Goal: Information Seeking & Learning: Learn about a topic

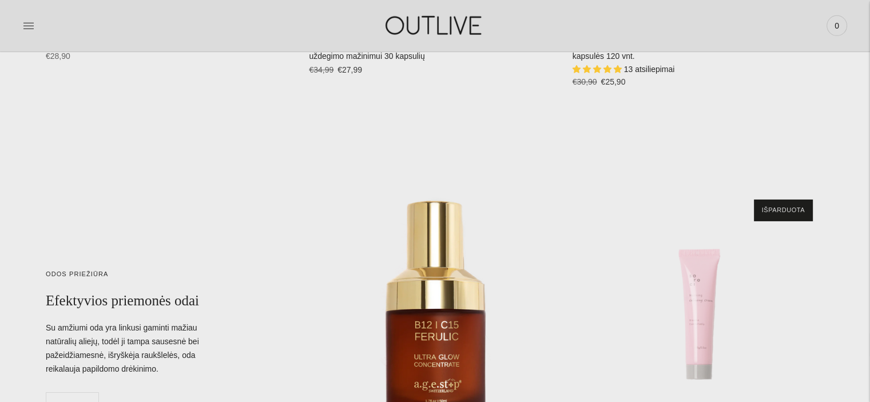
scroll to position [3607, 0]
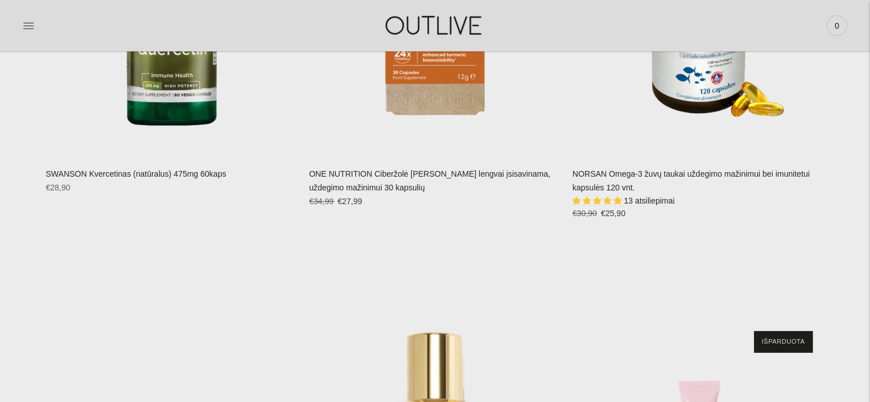
click at [36, 30] on div at bounding box center [160, 25] width 275 height 39
click at [27, 23] on icon at bounding box center [28, 26] width 10 height 6
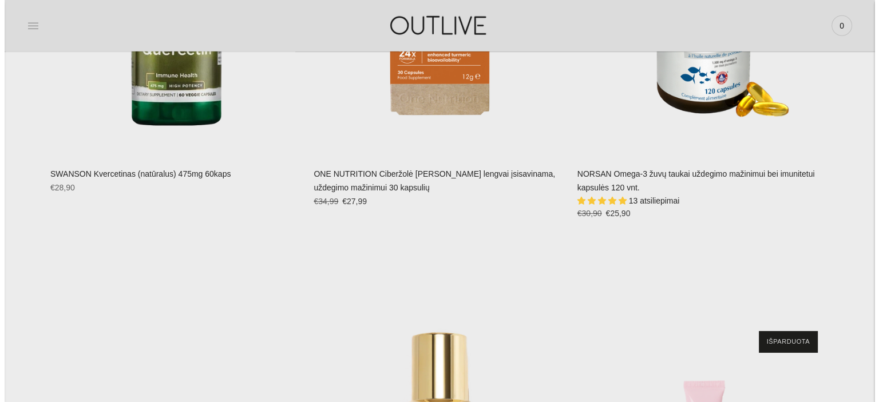
scroll to position [3623, 0]
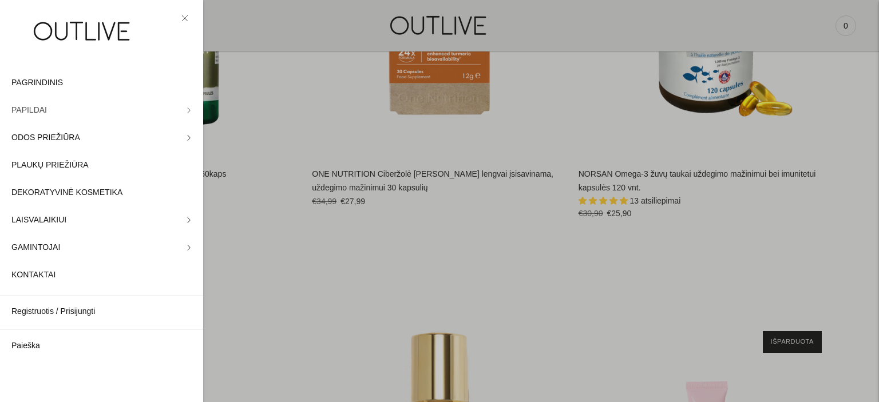
click at [69, 109] on link "PAPILDAI" at bounding box center [101, 110] width 203 height 27
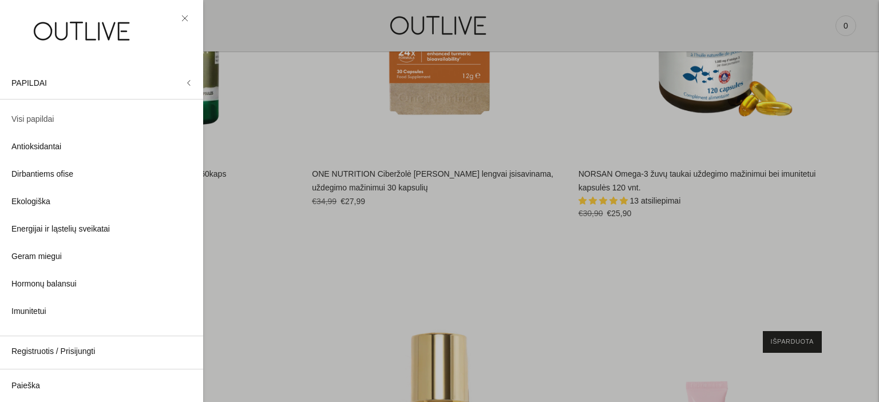
click at [26, 118] on span "Visi papildai" at bounding box center [32, 120] width 42 height 14
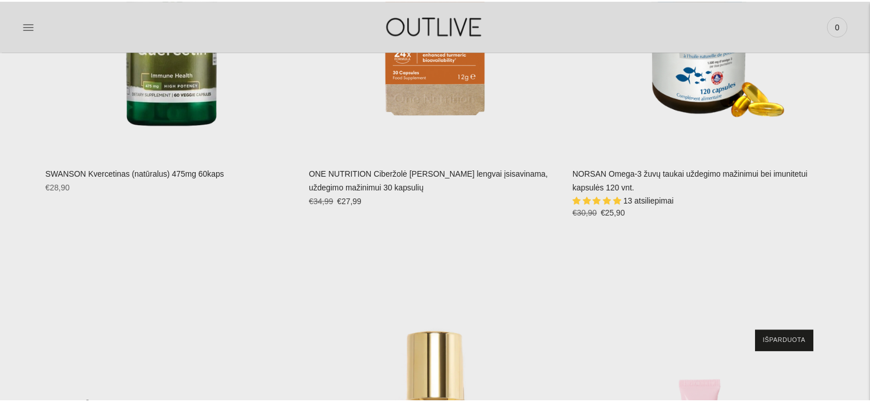
scroll to position [3607, 0]
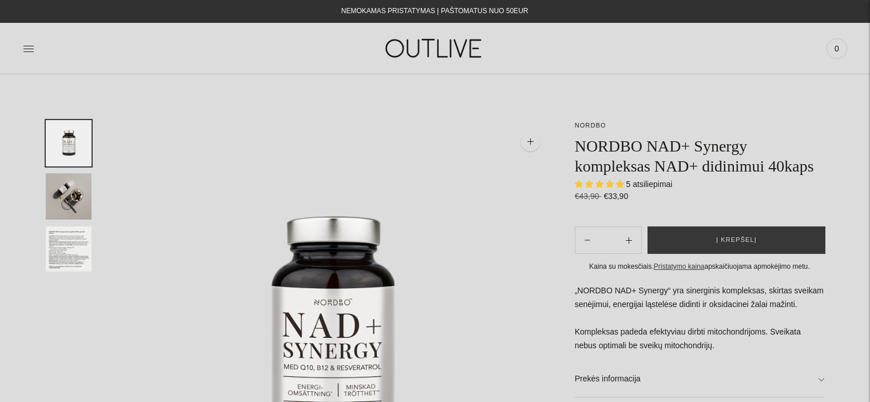
select select "**********"
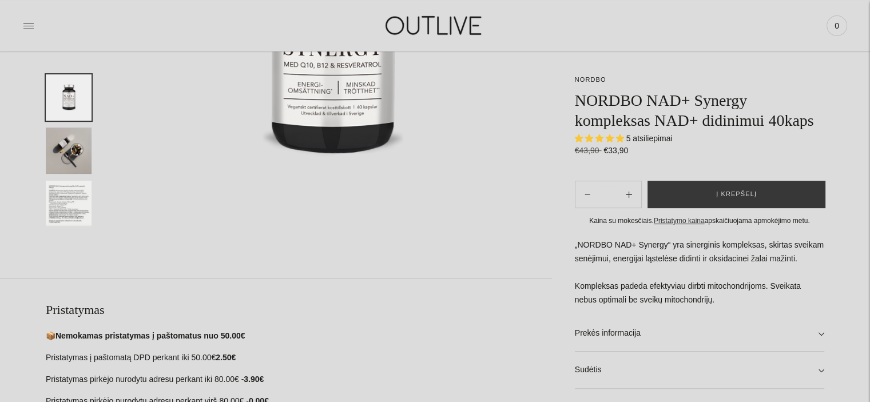
scroll to position [114, 0]
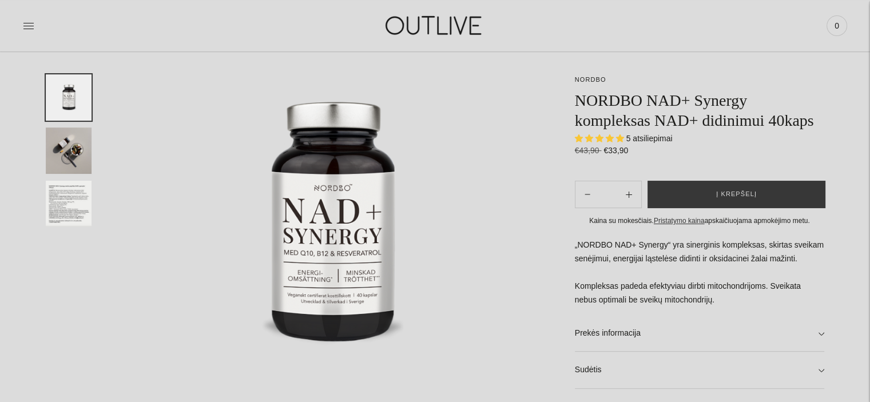
click at [62, 204] on img "Translation missing: en.general.accessibility.image_thumbail" at bounding box center [69, 204] width 46 height 46
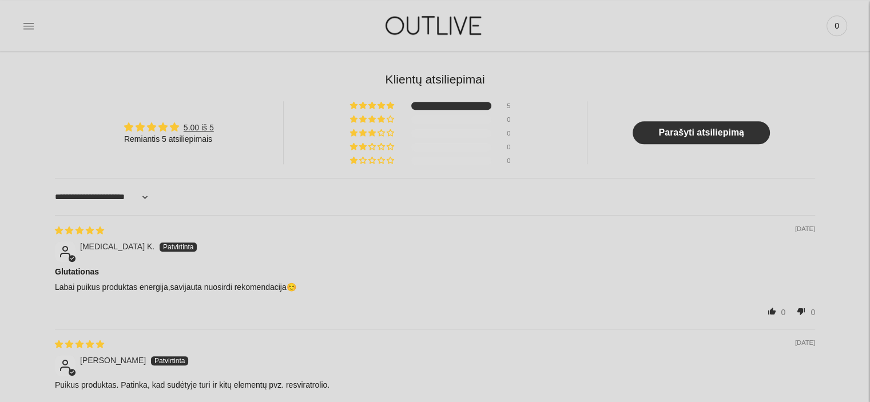
scroll to position [679, 0]
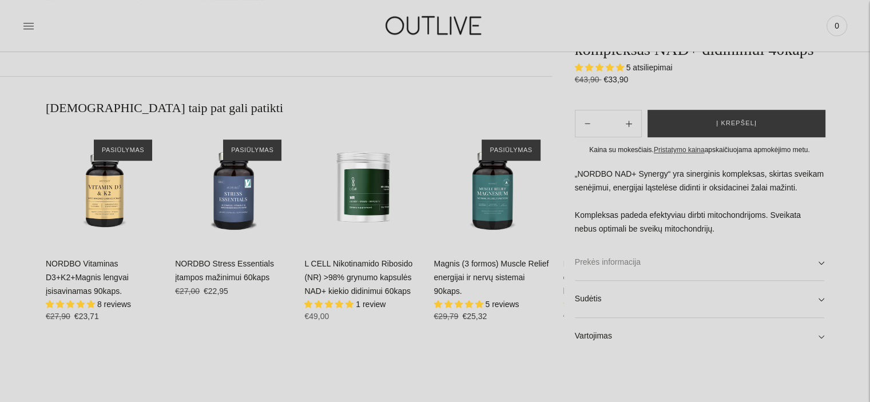
click at [590, 262] on link "Prekės informacija" at bounding box center [699, 262] width 249 height 37
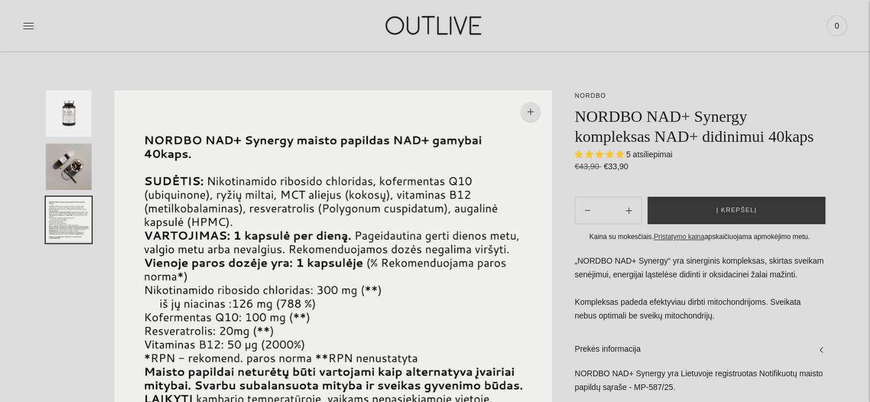
scroll to position [0, 0]
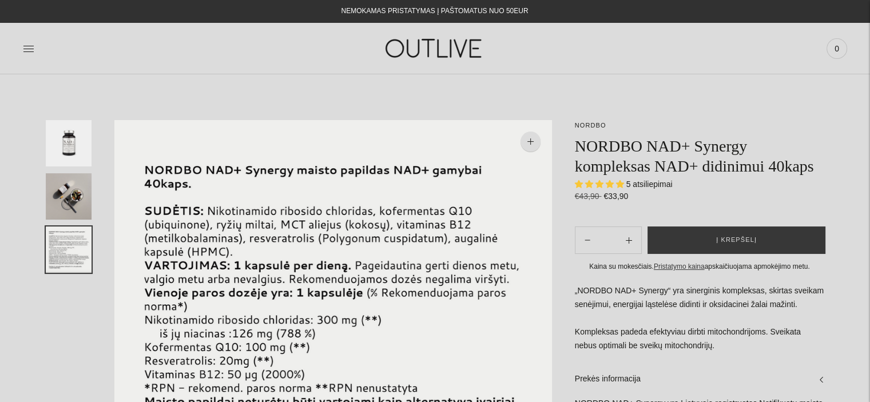
click at [69, 130] on img "Translation missing: en.general.accessibility.image_thumbail" at bounding box center [69, 143] width 46 height 46
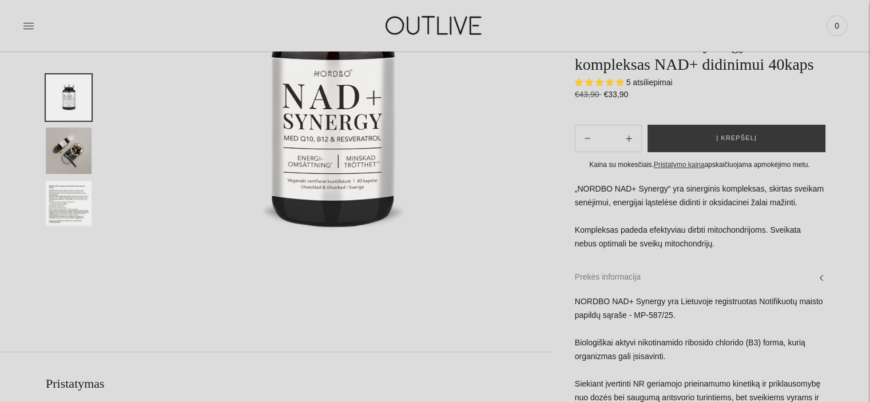
scroll to position [57, 0]
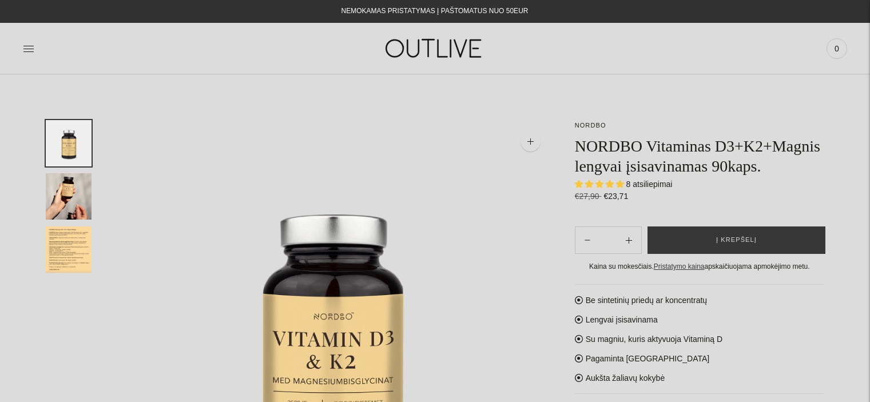
select select "**********"
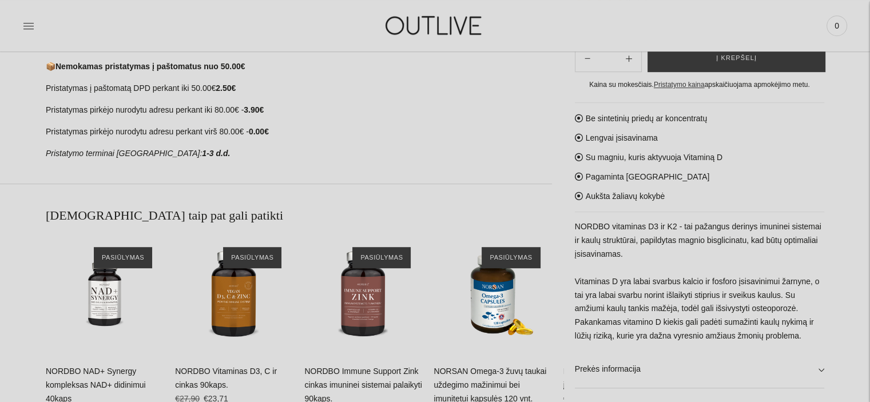
scroll to position [629, 0]
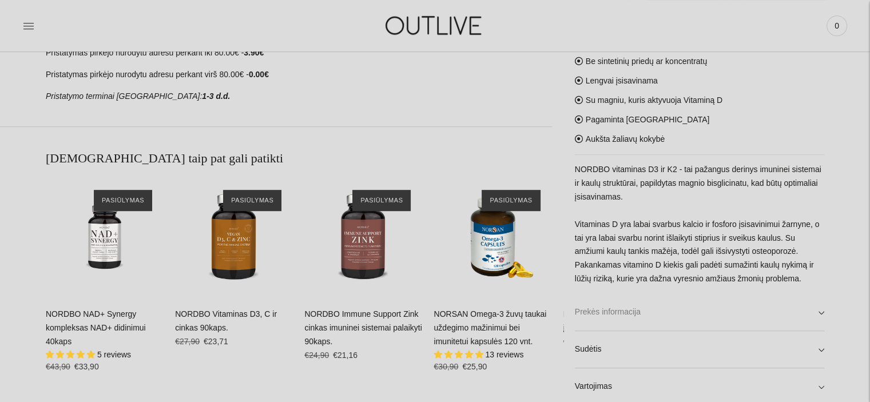
click at [638, 320] on link "Prekės informacija" at bounding box center [699, 312] width 249 height 37
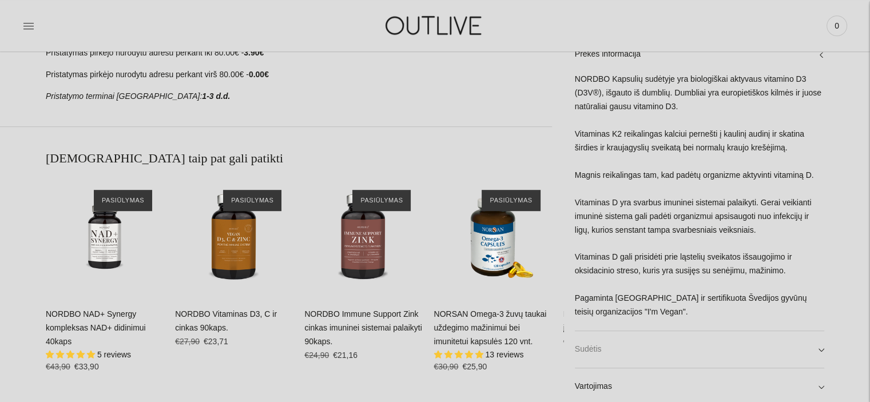
click at [600, 352] on link "Sudėtis" at bounding box center [699, 349] width 249 height 37
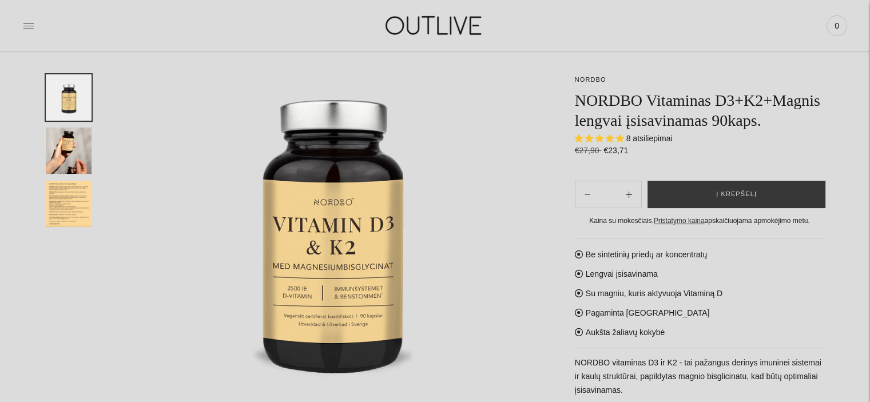
scroll to position [114, 0]
click at [58, 201] on img "Translation missing: en.general.accessibility.image_thumbail" at bounding box center [69, 204] width 46 height 46
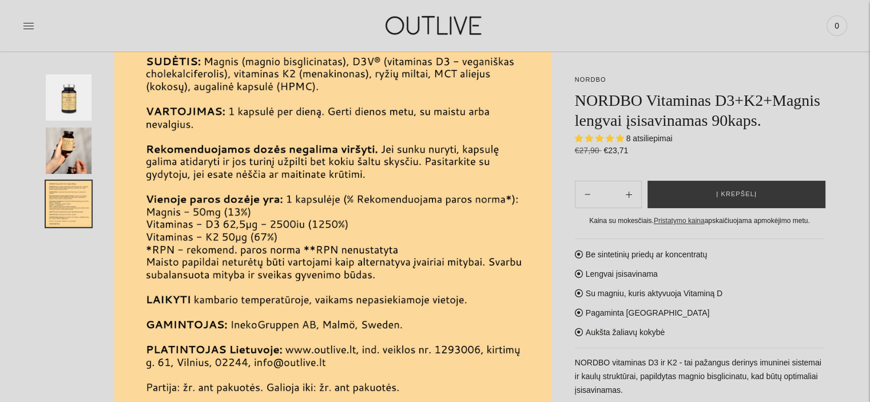
click at [61, 141] on img "Translation missing: en.general.accessibility.image_thumbail" at bounding box center [69, 151] width 46 height 46
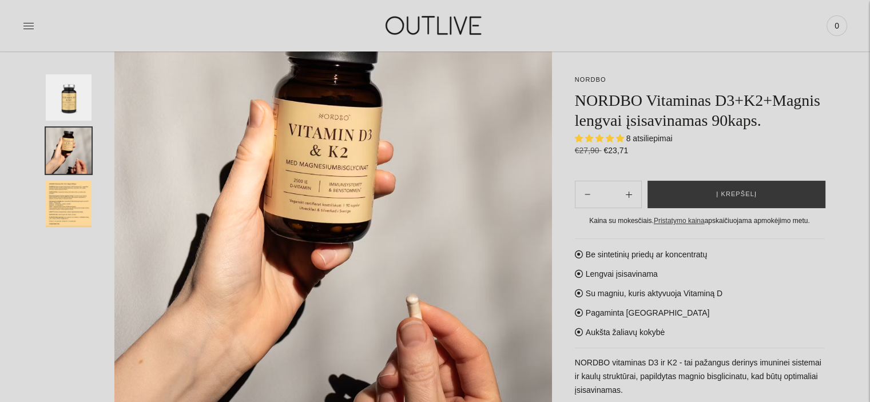
click at [64, 106] on img "Translation missing: en.general.accessibility.image_thumbail" at bounding box center [69, 97] width 46 height 46
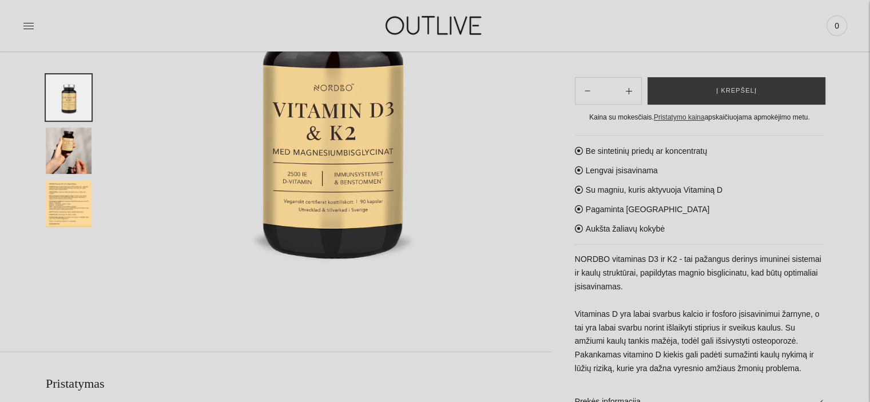
scroll to position [229, 0]
click at [76, 205] on img "Translation missing: en.general.accessibility.image_thumbail" at bounding box center [69, 204] width 46 height 46
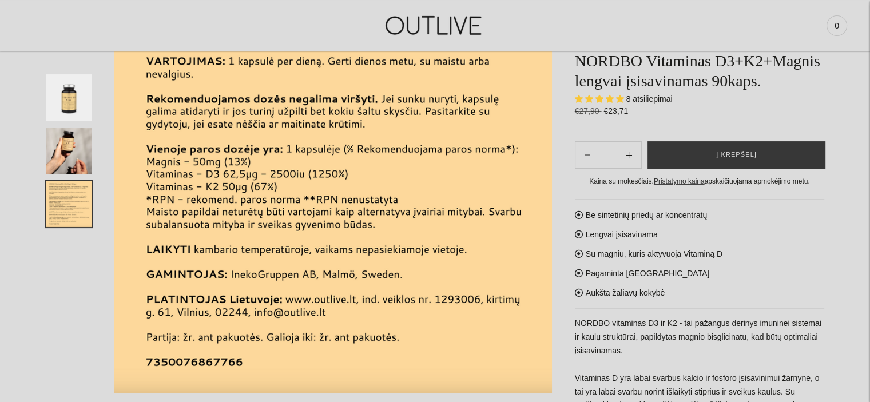
scroll to position [172, 0]
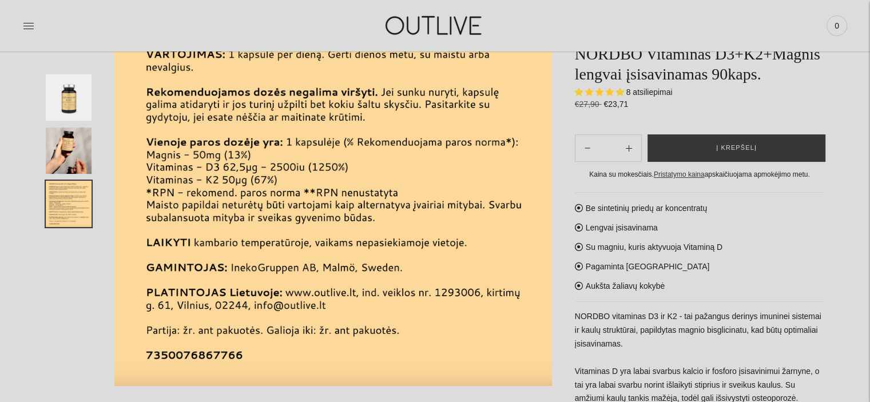
click at [70, 100] on img "Translation missing: en.general.accessibility.image_thumbail" at bounding box center [69, 97] width 46 height 46
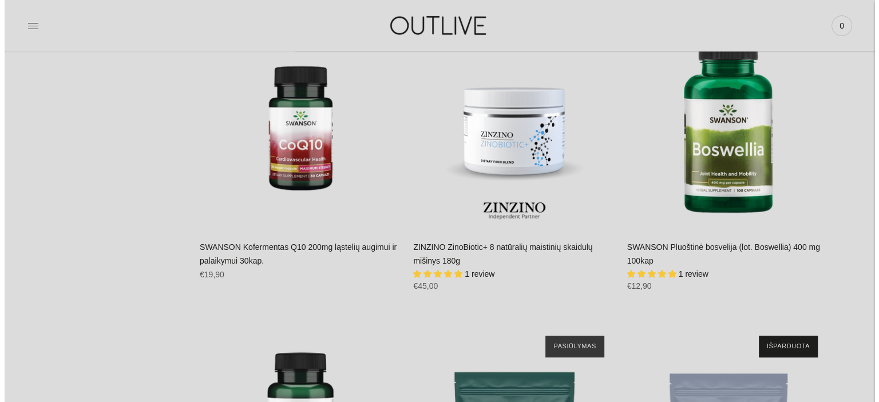
scroll to position [8581, 0]
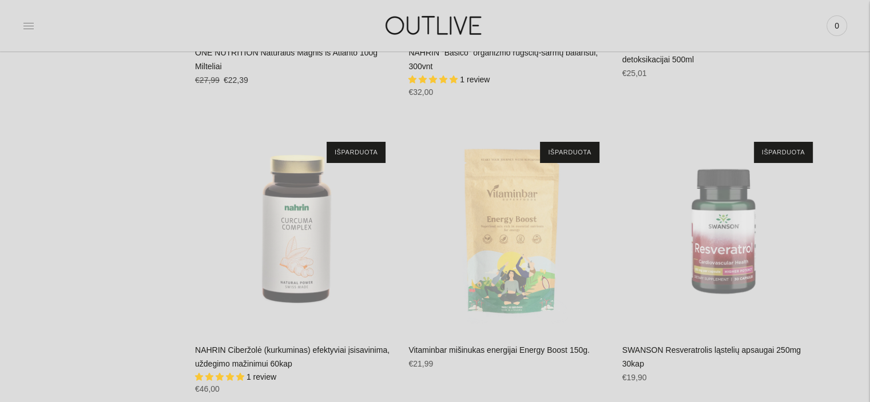
click at [25, 29] on icon at bounding box center [28, 25] width 11 height 11
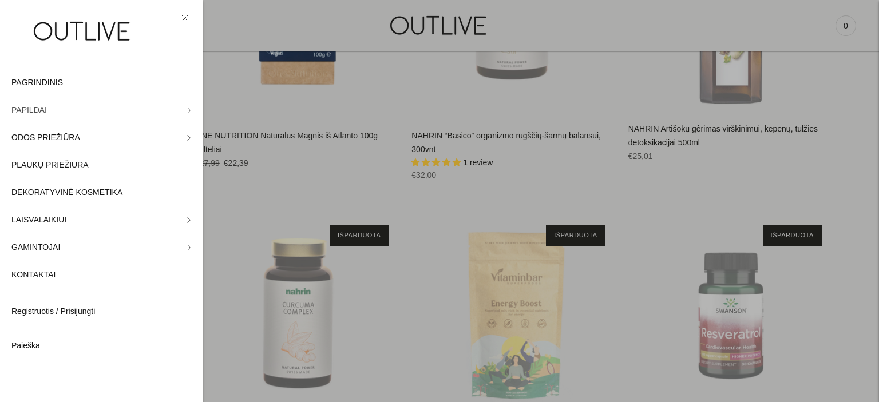
click at [186, 112] on icon at bounding box center [189, 111] width 6 height 6
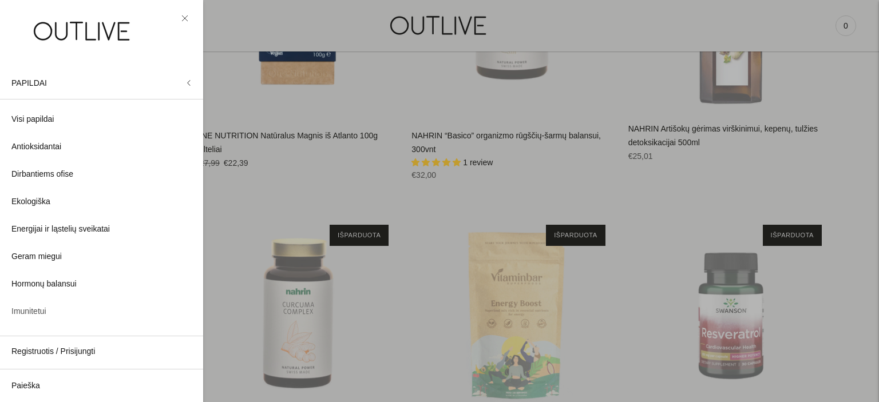
scroll to position [57, 0]
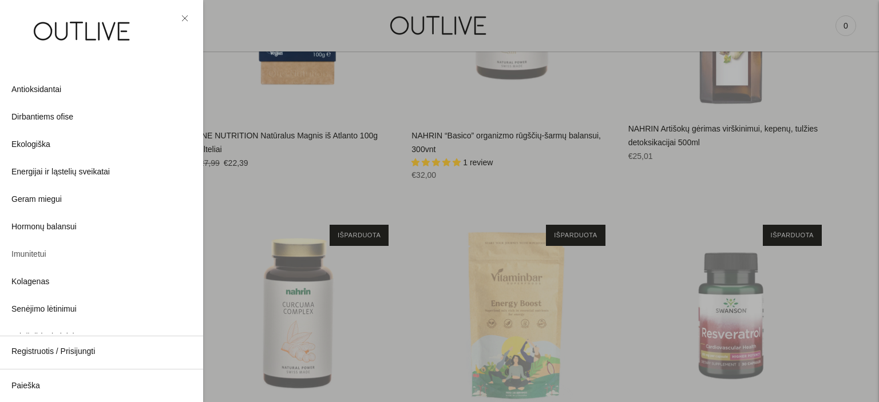
click at [42, 253] on span "Imunitetui" at bounding box center [28, 255] width 35 height 14
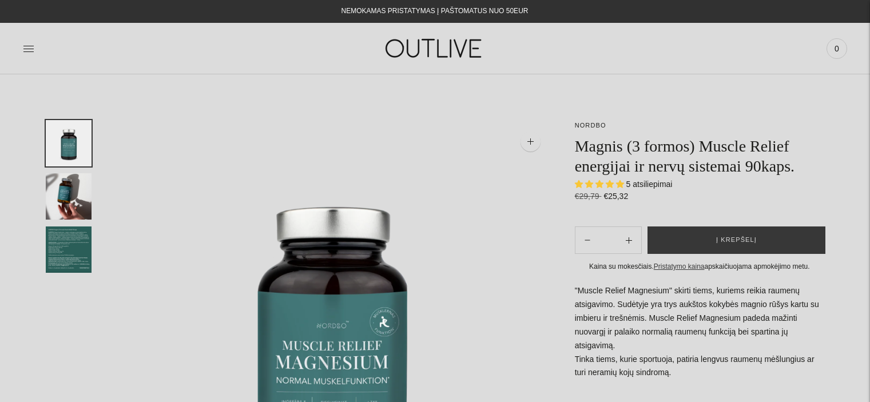
select select "**********"
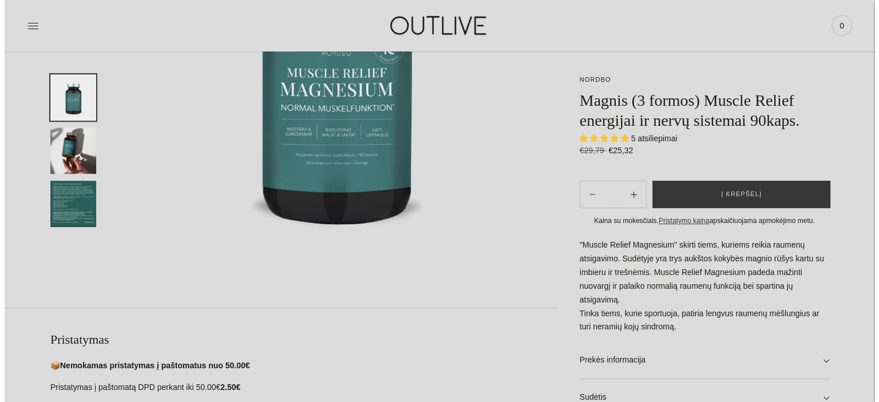
scroll to position [286, 0]
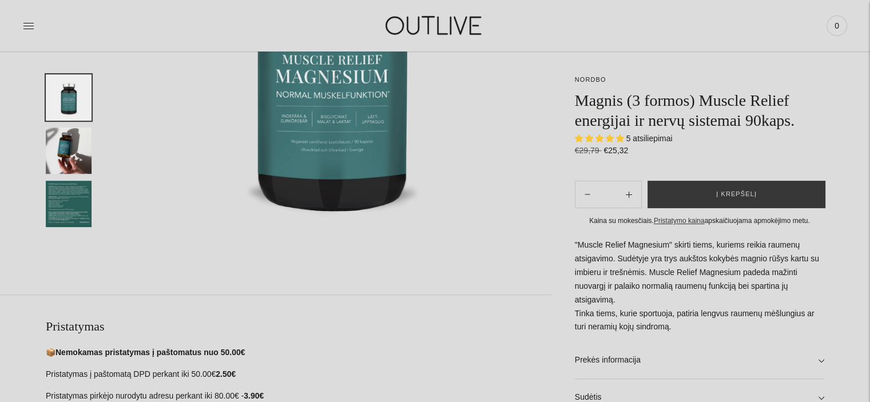
click at [311, 139] on img at bounding box center [333, 53] width 438 height 438
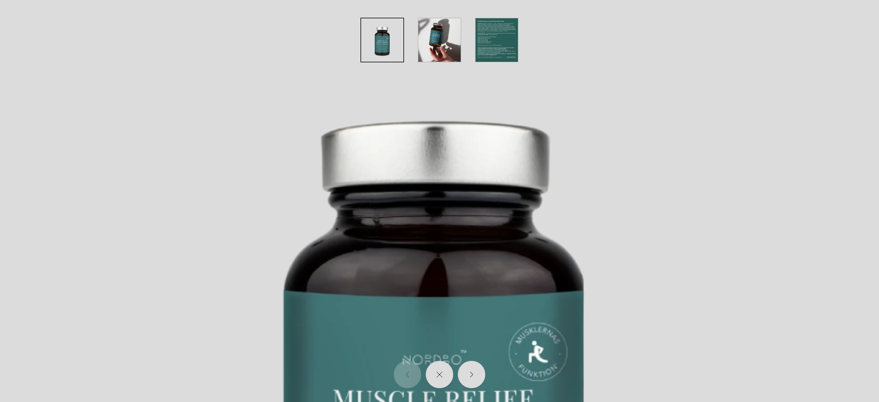
scroll to position [172, 0]
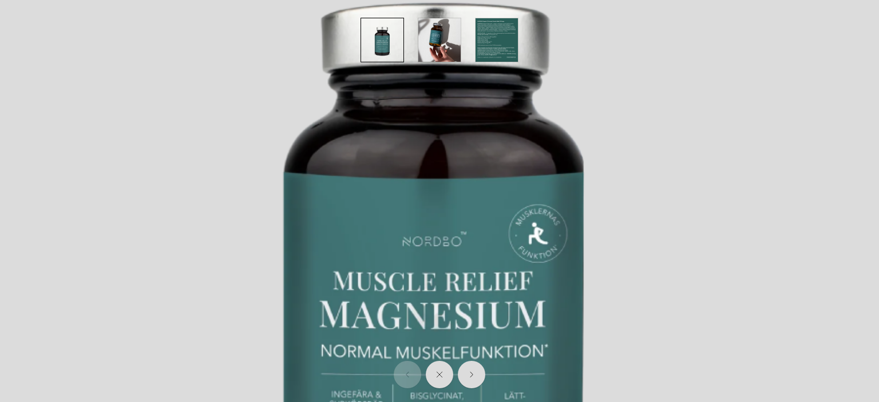
click at [493, 52] on img "button" at bounding box center [496, 39] width 42 height 43
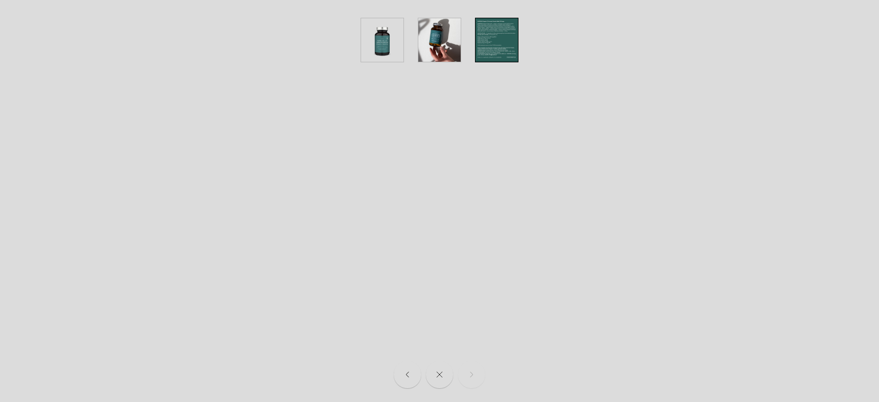
click at [654, 176] on img at bounding box center [434, 266] width 879 height 876
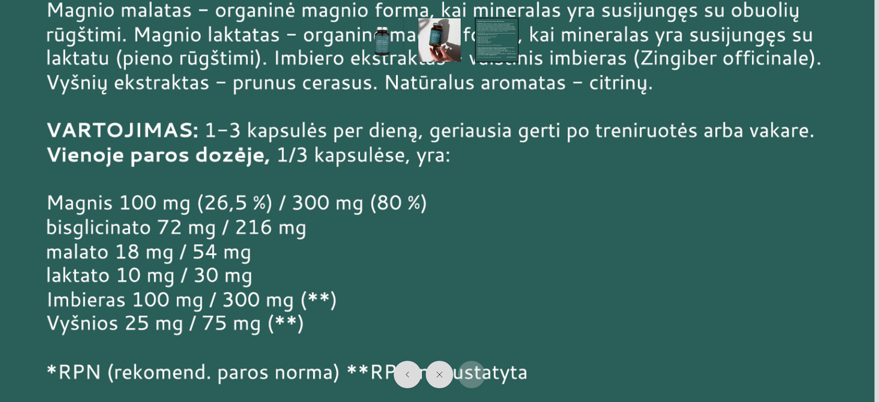
click at [643, 230] on img at bounding box center [434, 266] width 879 height 876
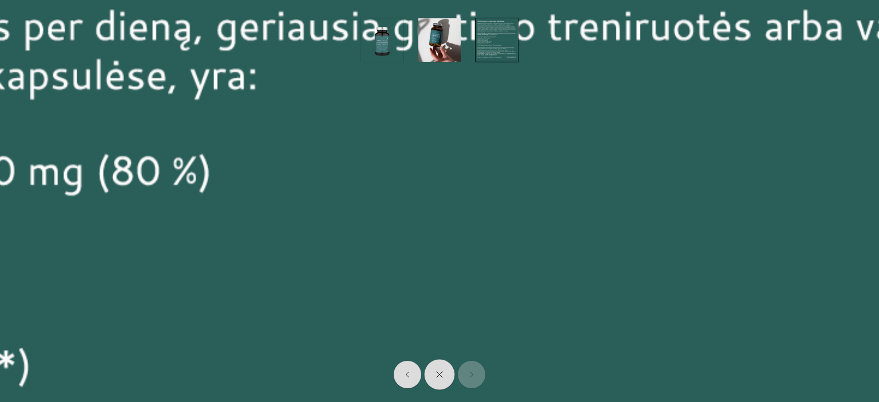
click at [438, 370] on button "Close" at bounding box center [439, 375] width 30 height 30
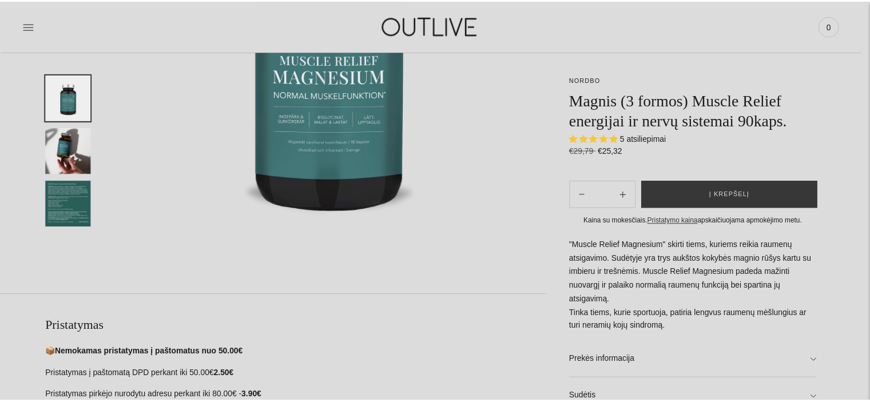
scroll to position [156, 0]
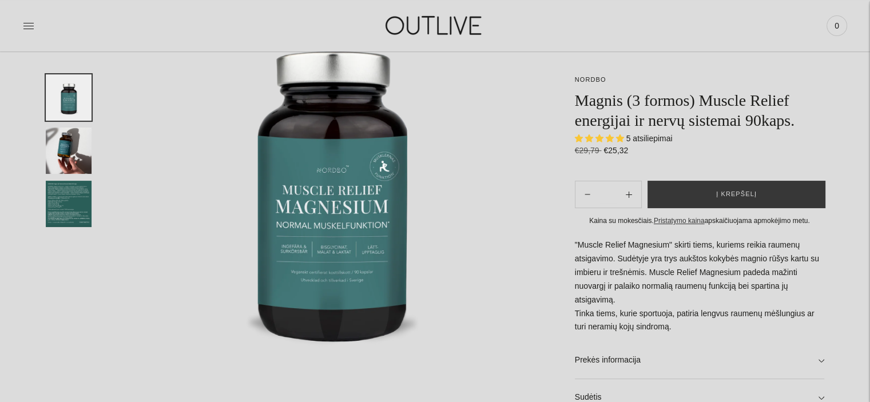
click at [76, 214] on img "Translation missing: en.general.accessibility.image_thumbail" at bounding box center [69, 204] width 46 height 46
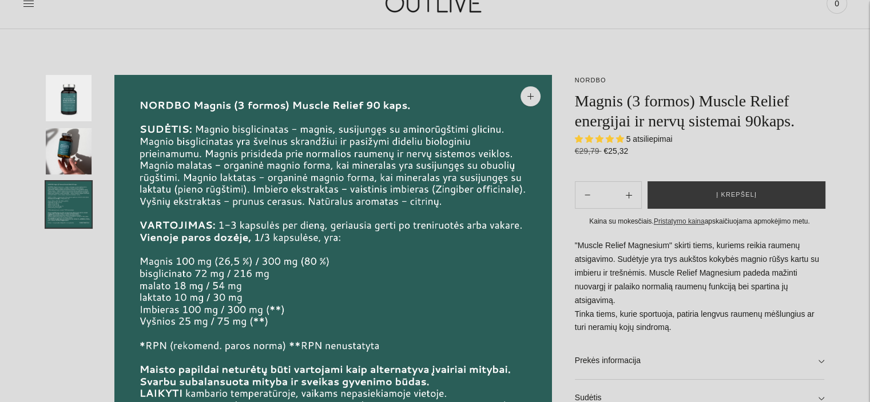
scroll to position [0, 0]
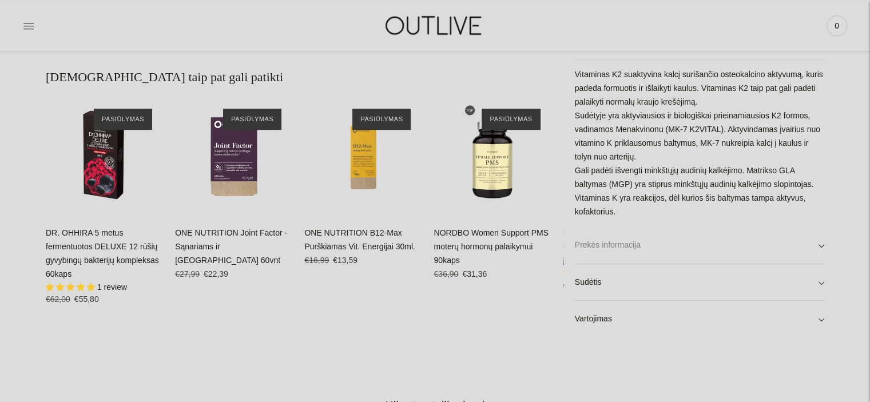
scroll to position [801, 0]
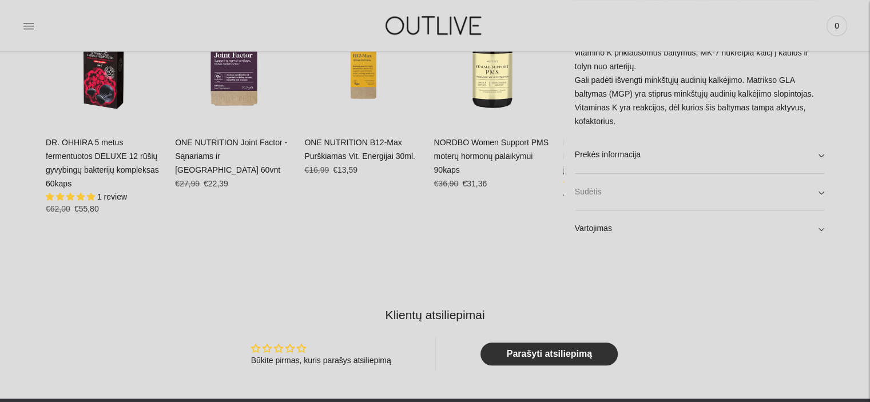
click at [579, 186] on link "Sudėtis" at bounding box center [699, 191] width 249 height 37
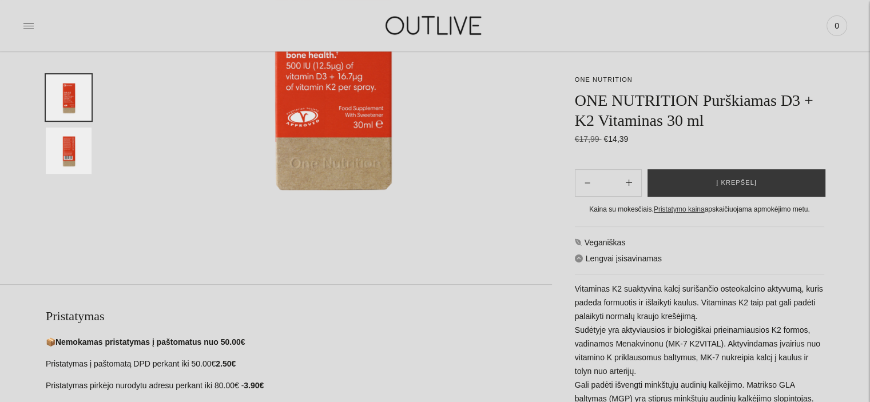
scroll to position [229, 0]
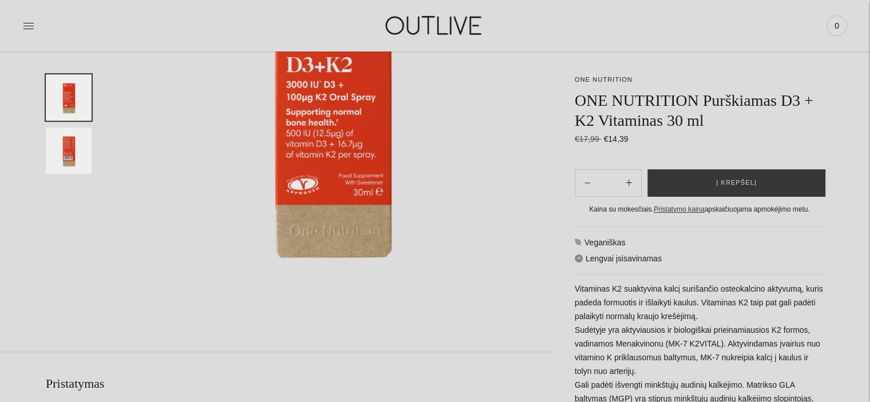
click at [66, 140] on img "Translation missing: en.general.accessibility.image_thumbail" at bounding box center [69, 151] width 46 height 46
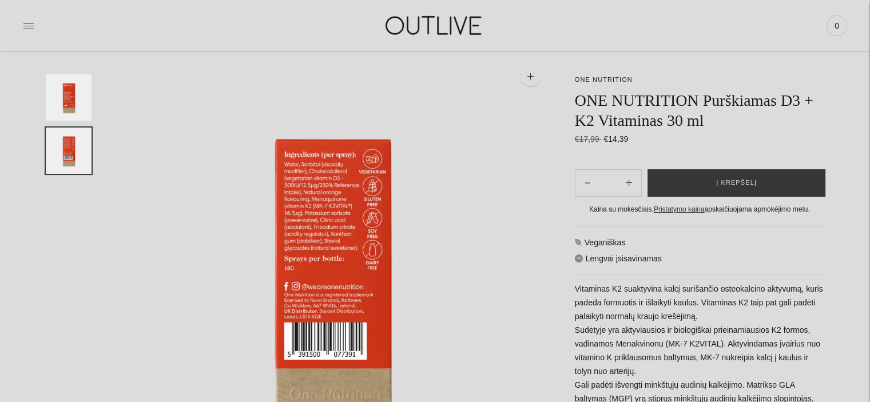
scroll to position [57, 0]
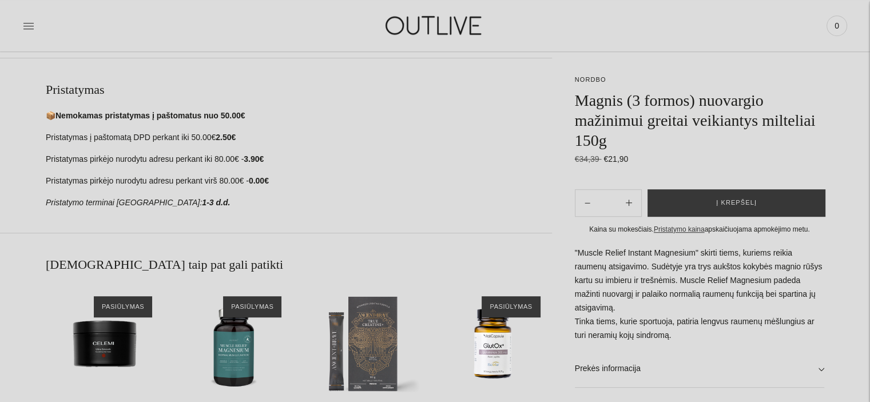
scroll to position [801, 0]
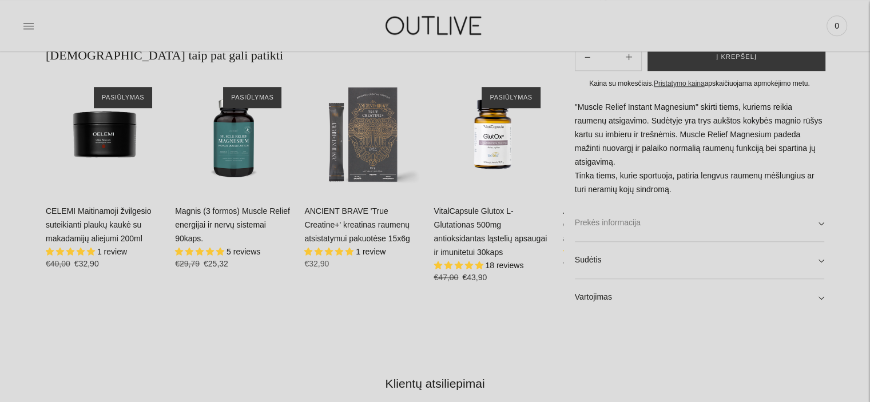
click at [604, 227] on link "Prekės informacija" at bounding box center [699, 223] width 249 height 37
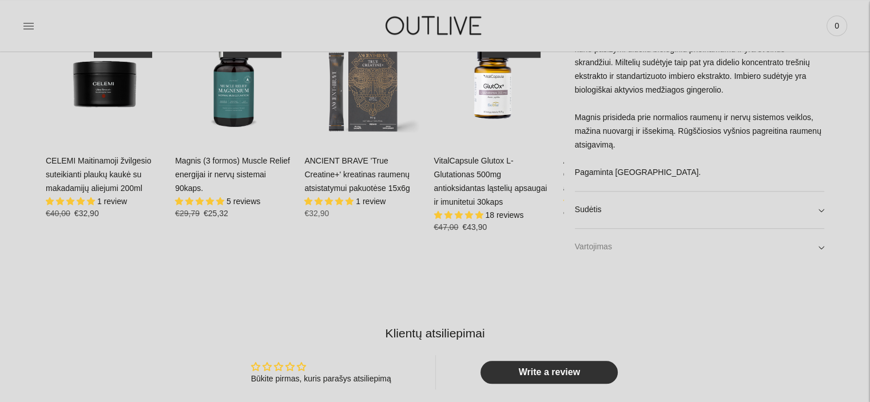
scroll to position [858, 0]
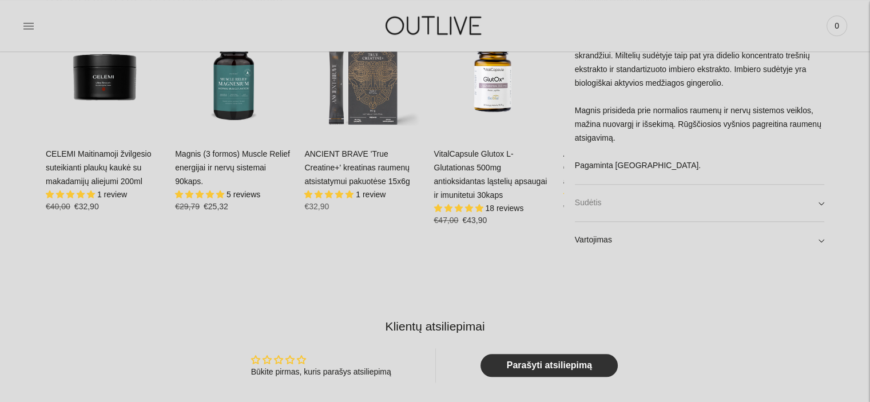
click at [602, 200] on link "Sudėtis" at bounding box center [699, 203] width 249 height 37
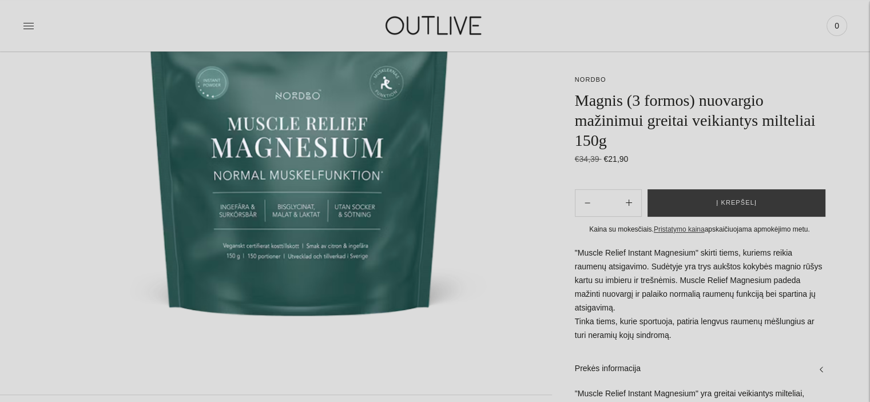
scroll to position [172, 0]
